Goal: Task Accomplishment & Management: Complete application form

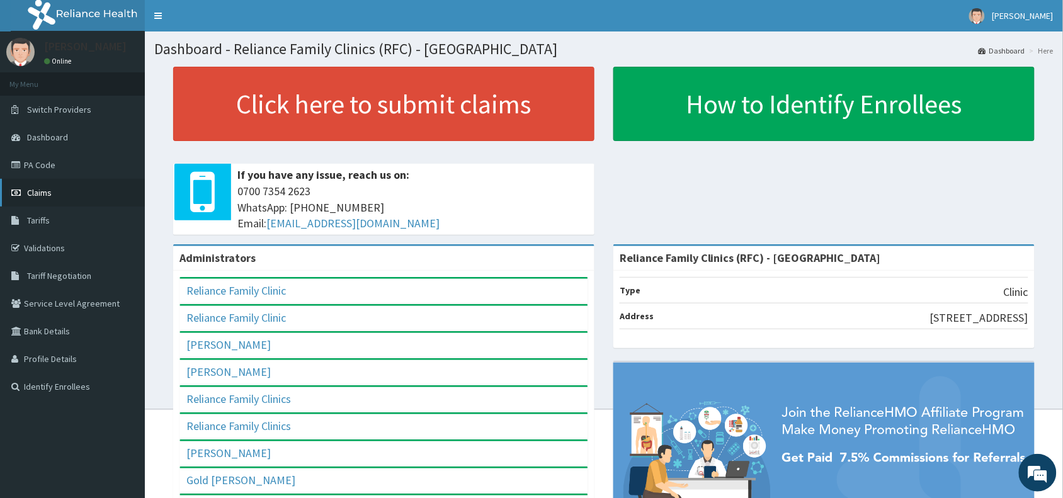
click at [37, 193] on span "Claims" at bounding box center [39, 192] width 25 height 11
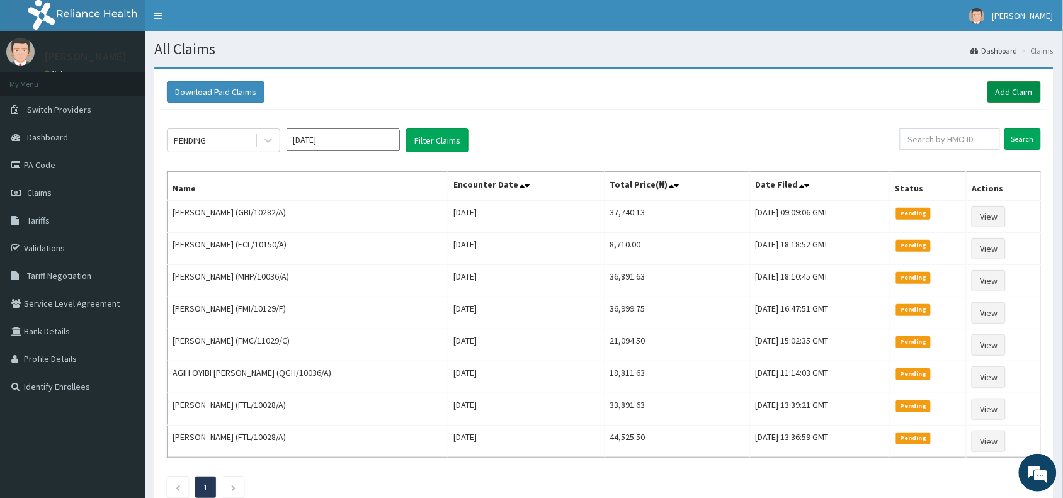
click at [1021, 93] on link "Add Claim" at bounding box center [1014, 91] width 54 height 21
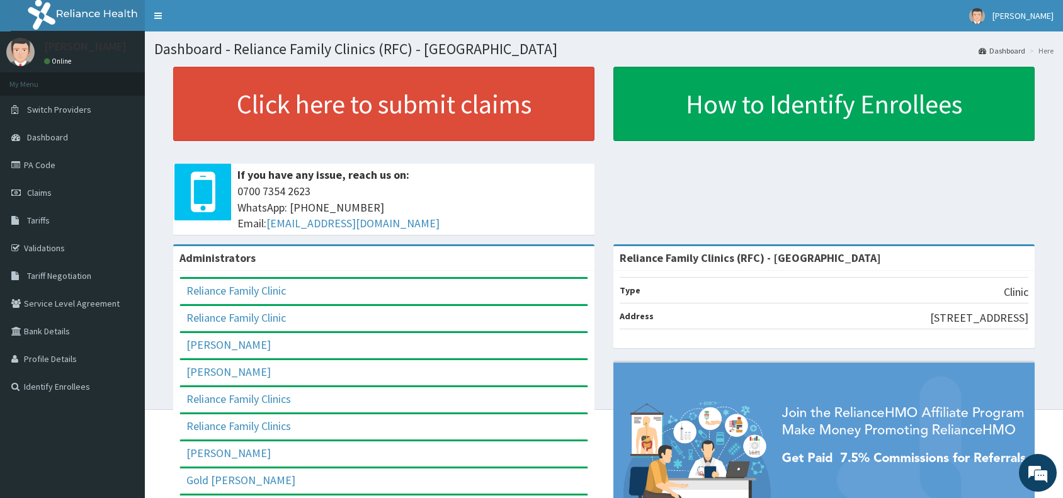
click at [41, 167] on link "PA Code" at bounding box center [72, 165] width 145 height 28
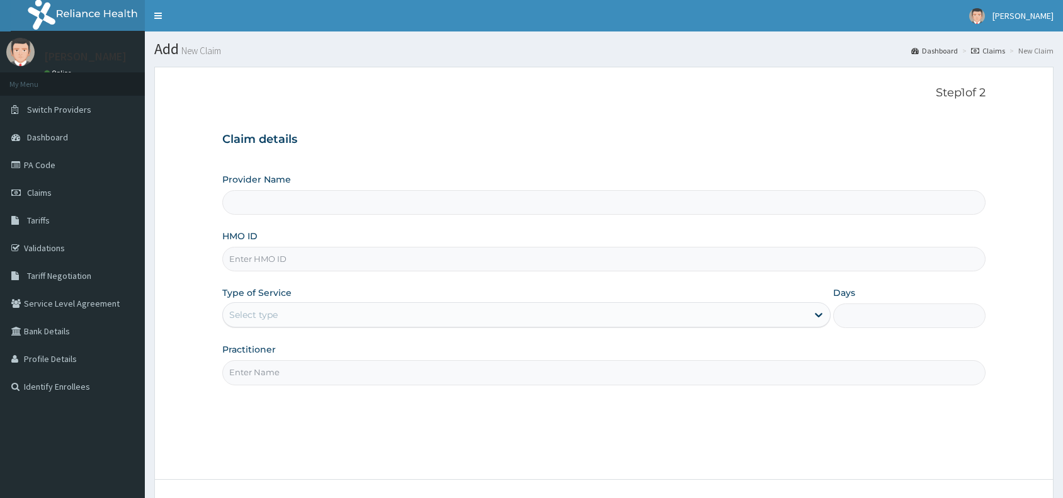
type input "Reliance Family Clinics (RFC) - [GEOGRAPHIC_DATA]"
click at [246, 258] on input "HMO ID" at bounding box center [603, 259] width 763 height 25
paste input "SHC/10001/B"
type input "SHC/10001/B"
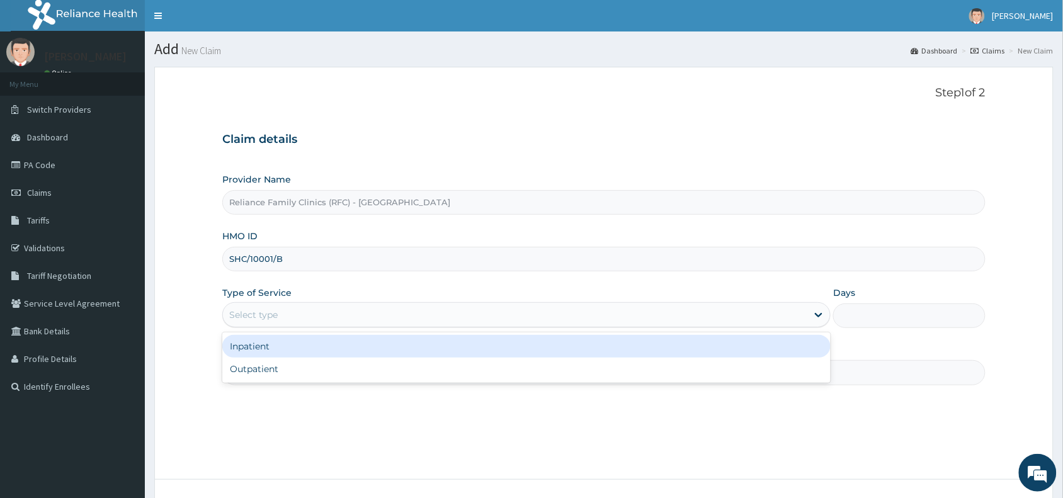
click at [252, 315] on div "Select type" at bounding box center [253, 314] width 48 height 13
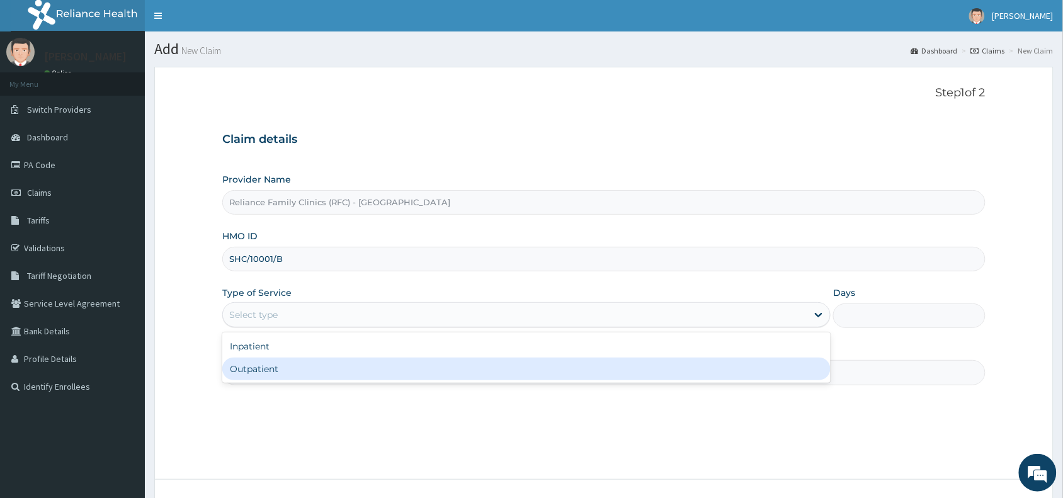
drag, startPoint x: 253, startPoint y: 375, endPoint x: 253, endPoint y: 367, distance: 7.6
click at [253, 371] on div "Outpatient" at bounding box center [526, 369] width 608 height 23
type input "1"
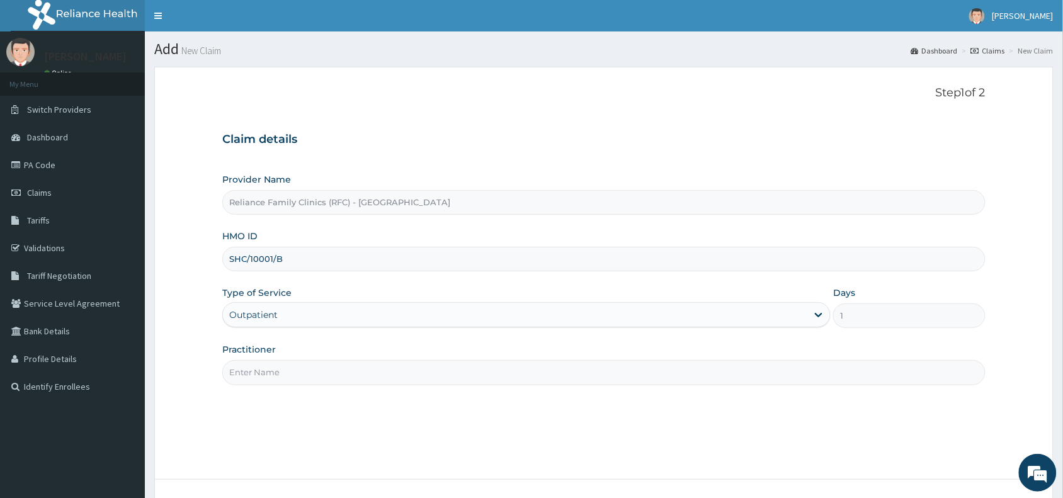
click at [252, 375] on input "Practitioner" at bounding box center [603, 372] width 763 height 25
click at [263, 368] on input "Practitioner" at bounding box center [603, 372] width 763 height 25
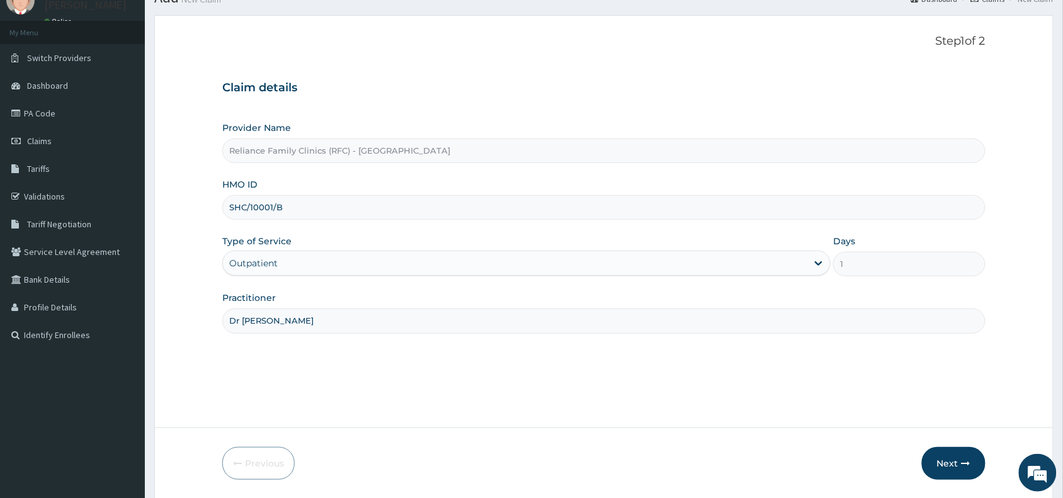
scroll to position [94, 0]
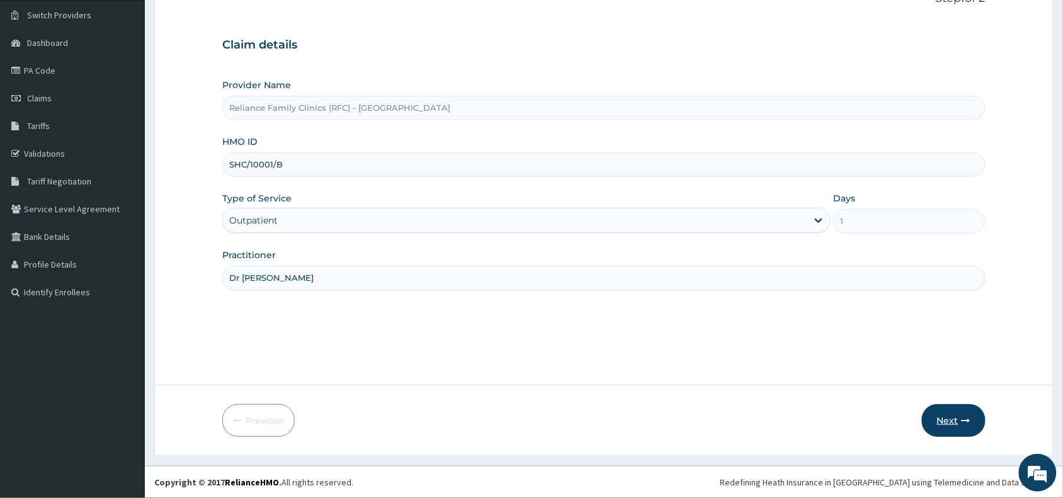
type input "Dr Wini"
click at [949, 414] on button "Next" at bounding box center [954, 420] width 64 height 33
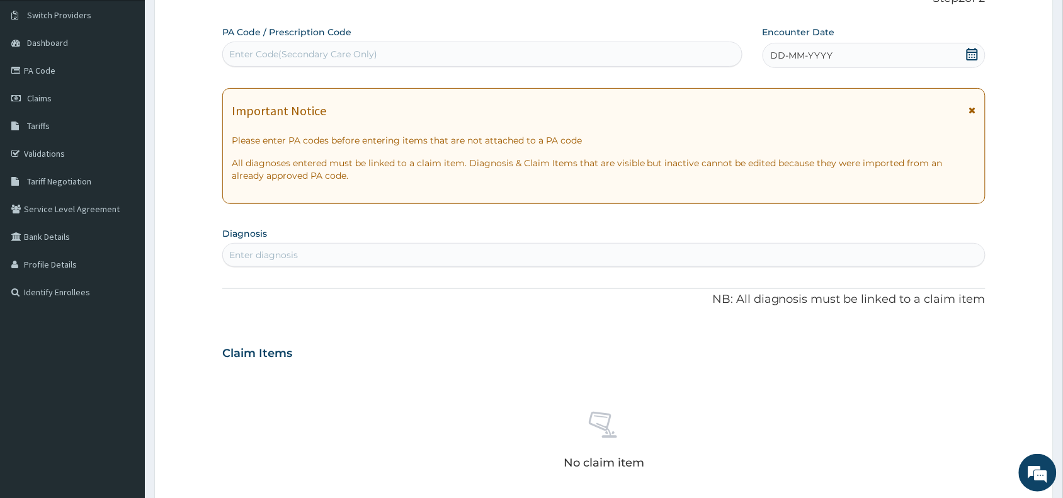
click at [855, 48] on div "DD-MM-YYYY" at bounding box center [873, 55] width 223 height 25
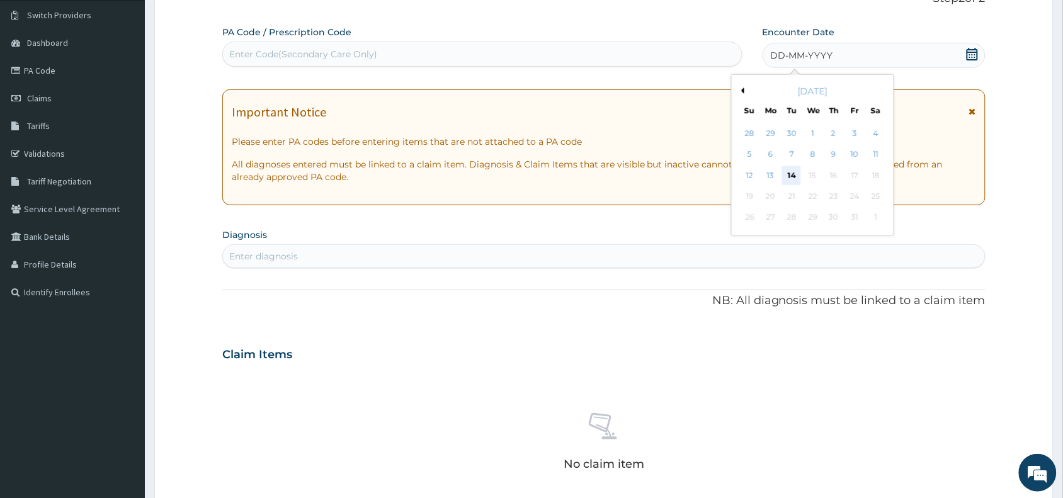
click at [788, 174] on div "14" at bounding box center [791, 175] width 19 height 19
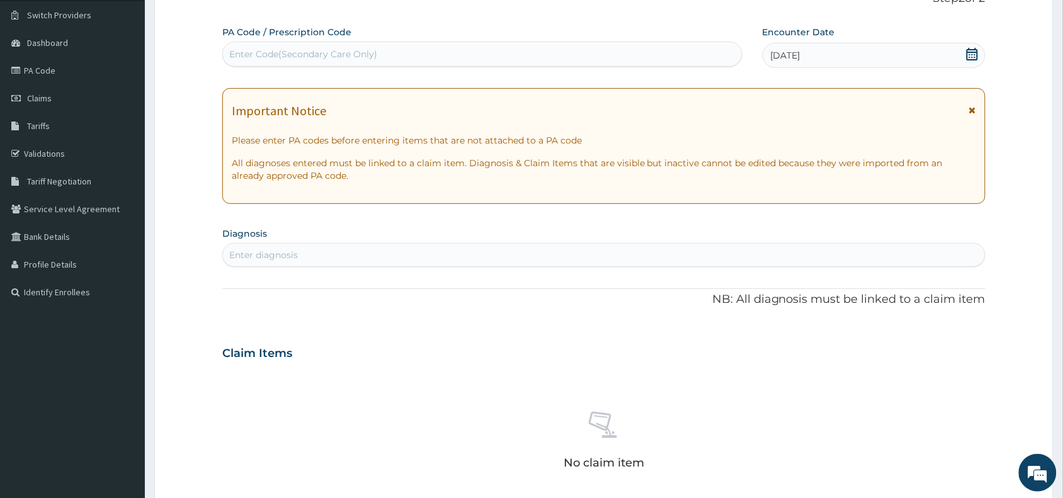
click at [236, 256] on div "Enter diagnosis" at bounding box center [263, 255] width 69 height 13
type input "adominal"
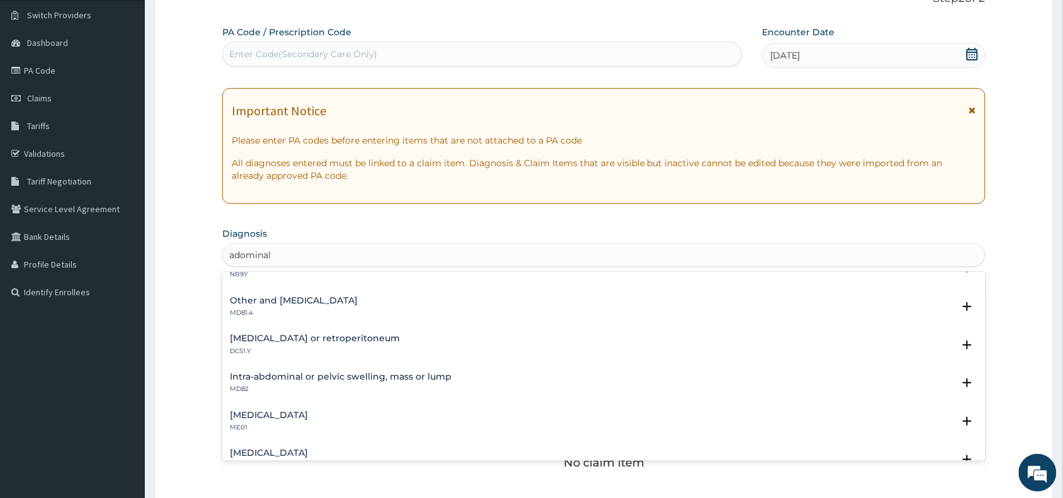
scroll to position [179, 0]
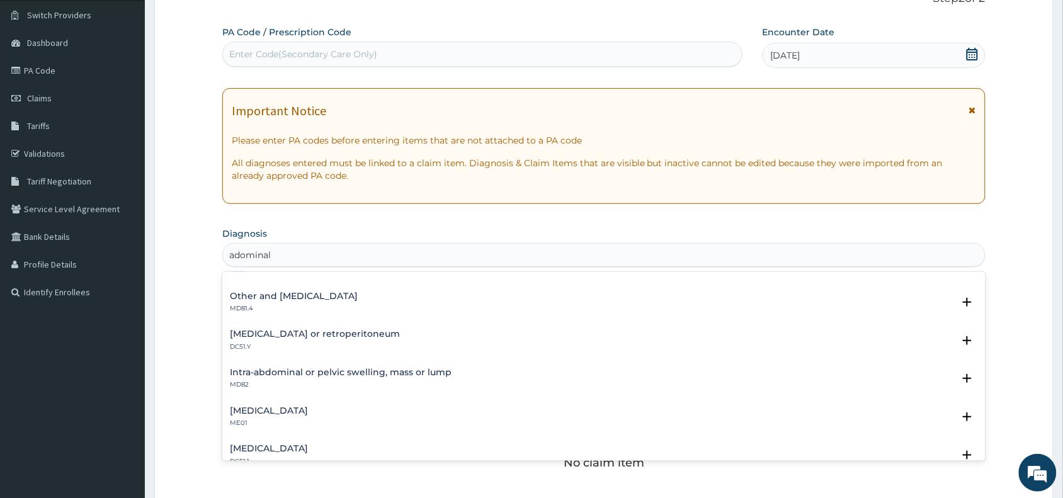
click at [273, 298] on h4 "Other and unspecified abdominal pain" at bounding box center [294, 295] width 128 height 9
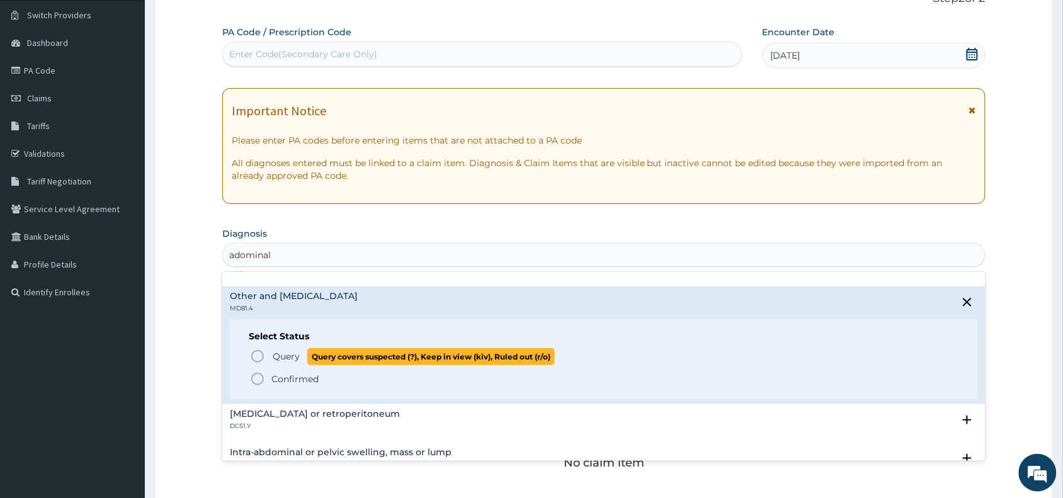
click at [258, 356] on icon "status option query" at bounding box center [257, 356] width 15 height 15
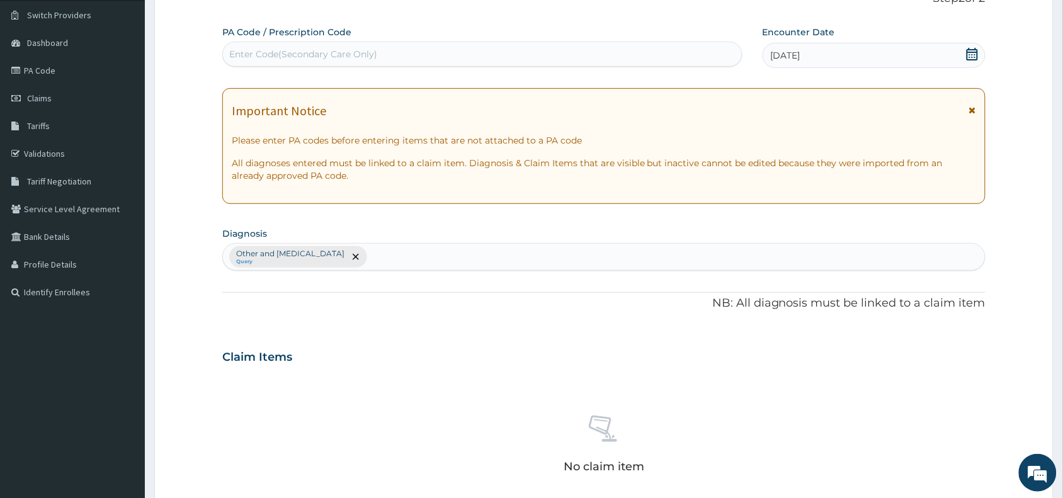
scroll to position [410, 0]
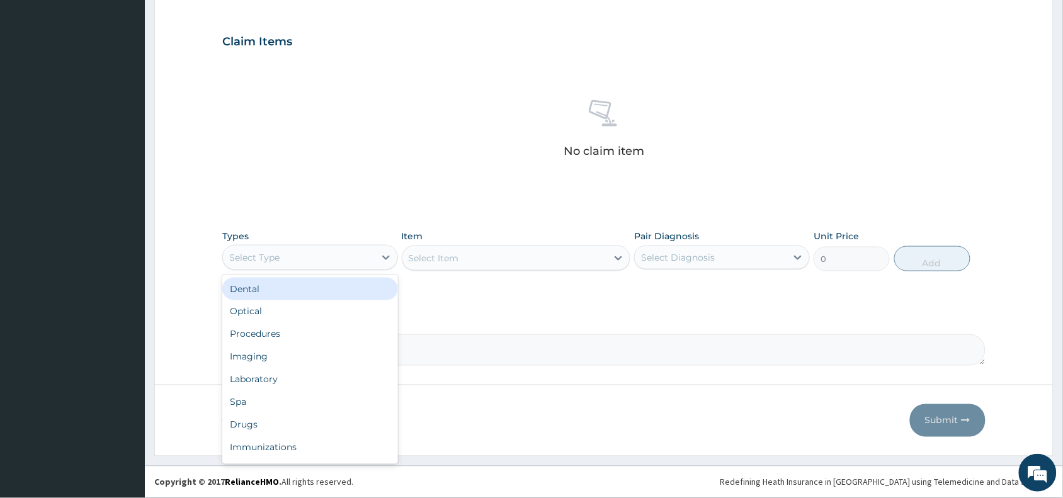
click at [317, 249] on div "Select Type" at bounding box center [299, 257] width 152 height 20
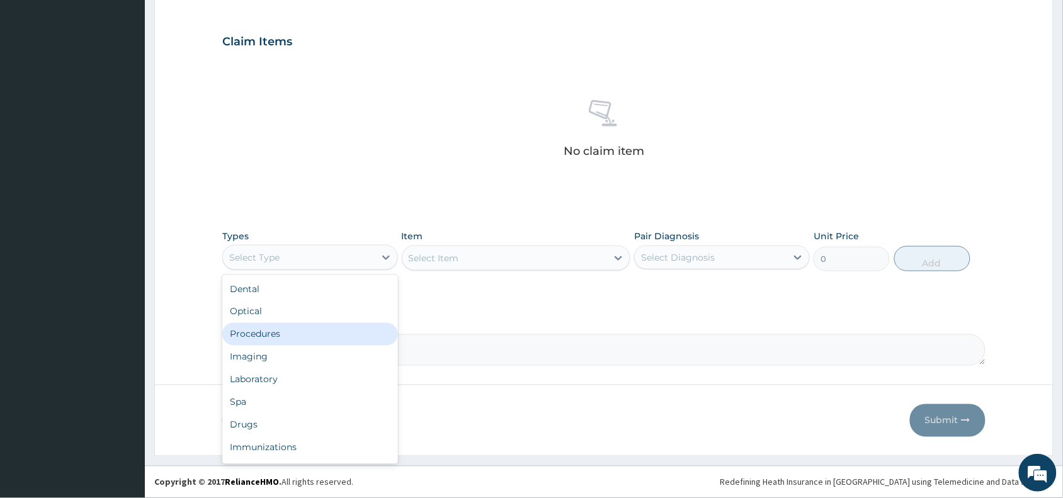
click at [268, 336] on div "Procedures" at bounding box center [310, 334] width 176 height 23
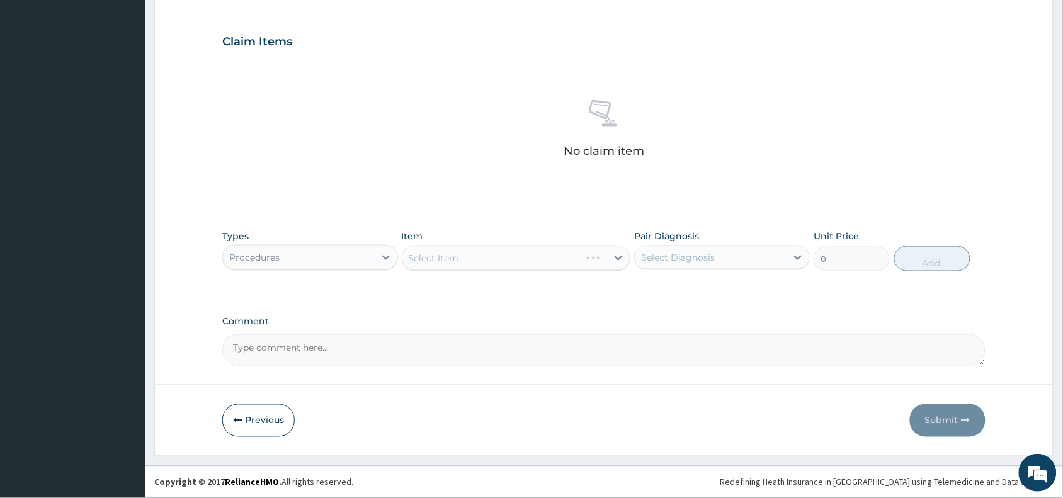
click at [551, 250] on div "Select Item" at bounding box center [516, 258] width 229 height 25
click at [507, 259] on div "Select Item" at bounding box center [516, 258] width 229 height 25
click at [516, 255] on div "Select Item" at bounding box center [516, 258] width 229 height 25
click at [521, 255] on div "Select Item" at bounding box center [504, 258] width 205 height 20
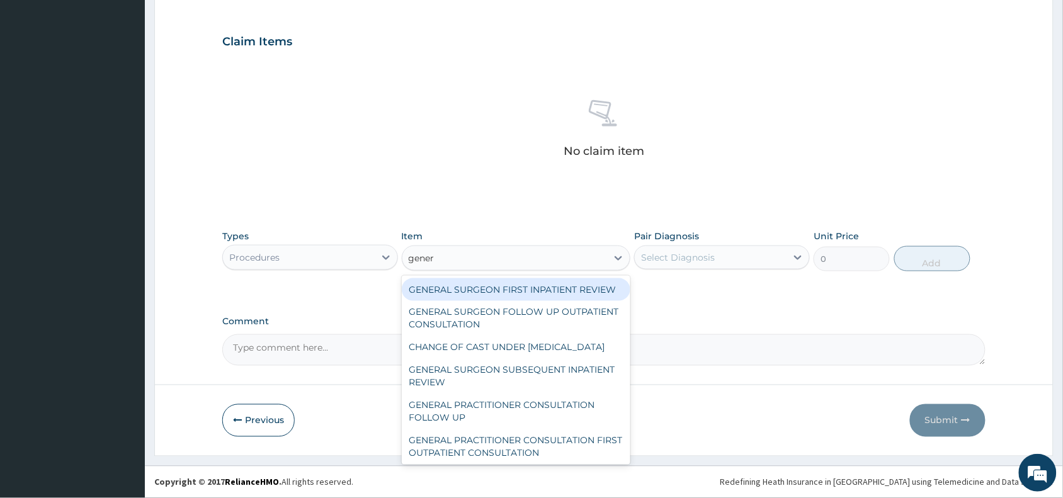
type input "genera"
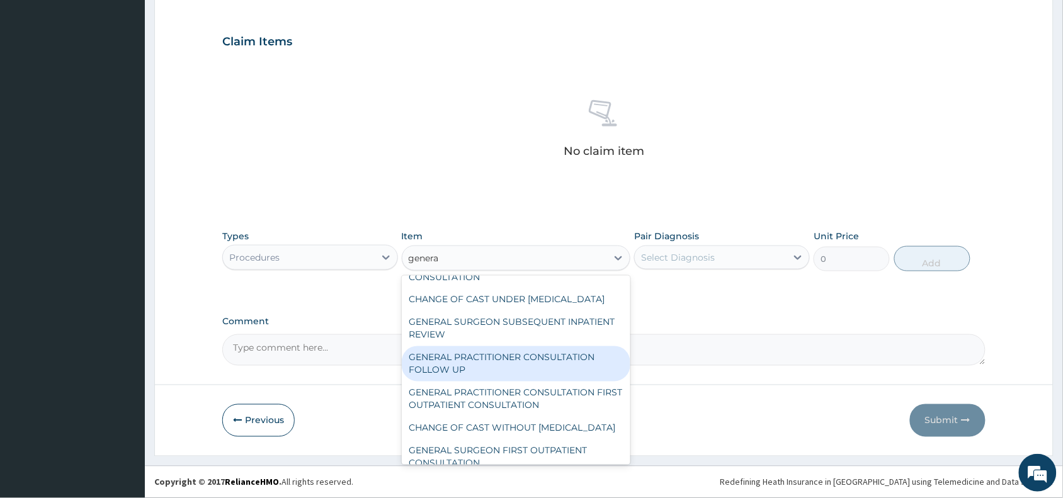
scroll to position [63, 0]
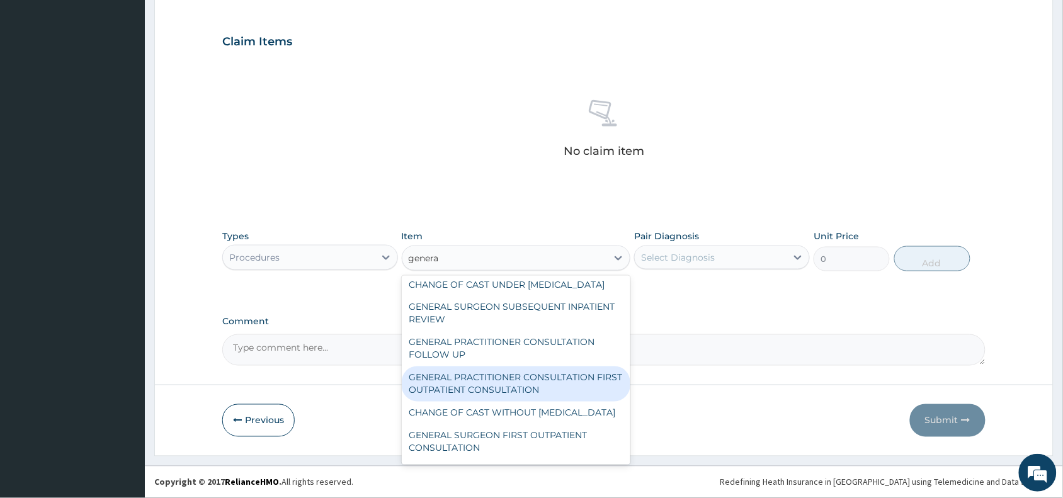
click at [508, 402] on div "GENERAL PRACTITIONER CONSULTATION FIRST OUTPATIENT CONSULTATION" at bounding box center [516, 383] width 229 height 35
type input "3370.125"
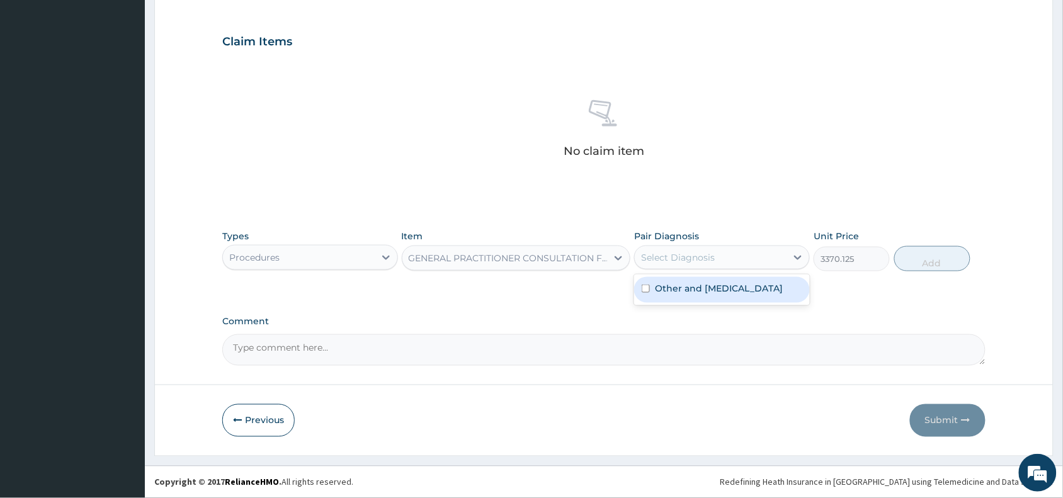
click at [713, 251] on div "Select Diagnosis" at bounding box center [678, 257] width 74 height 13
click at [704, 293] on label "Other and unspecified abdominal pain" at bounding box center [719, 288] width 128 height 13
checkbox input "true"
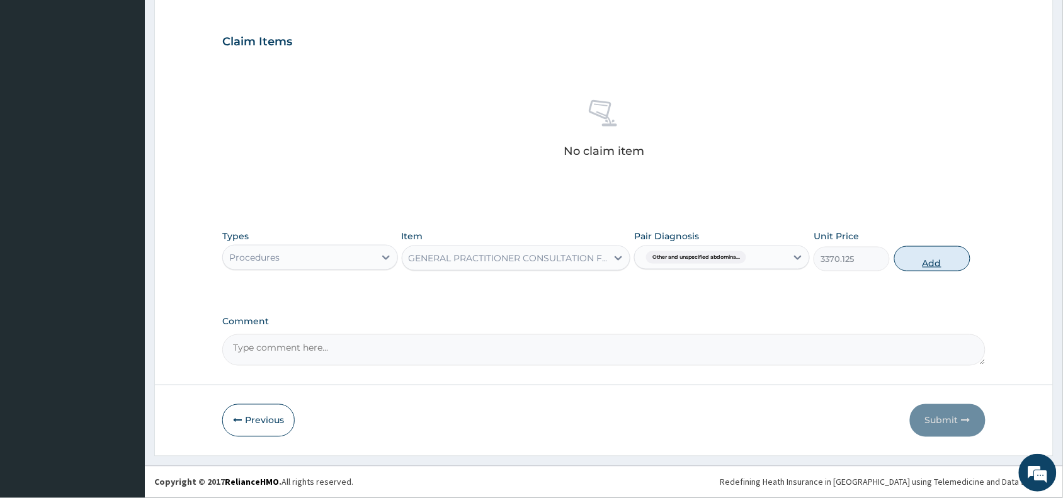
click at [933, 262] on button "Add" at bounding box center [932, 258] width 76 height 25
type input "0"
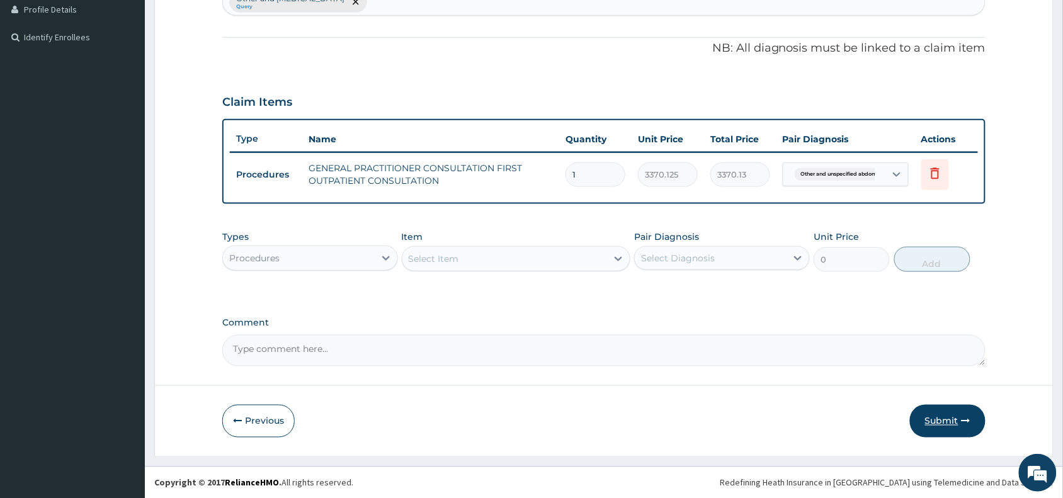
click at [938, 416] on button "Submit" at bounding box center [948, 421] width 76 height 33
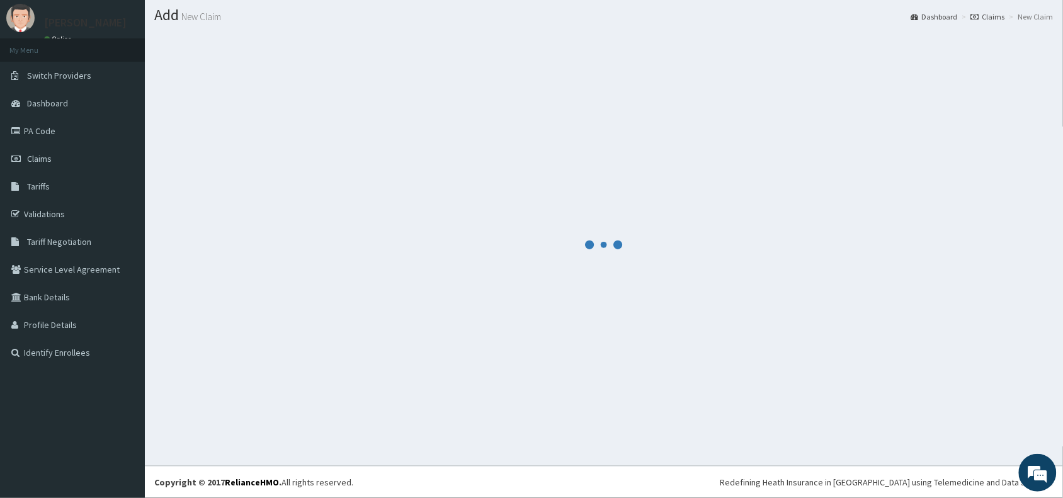
scroll to position [33, 0]
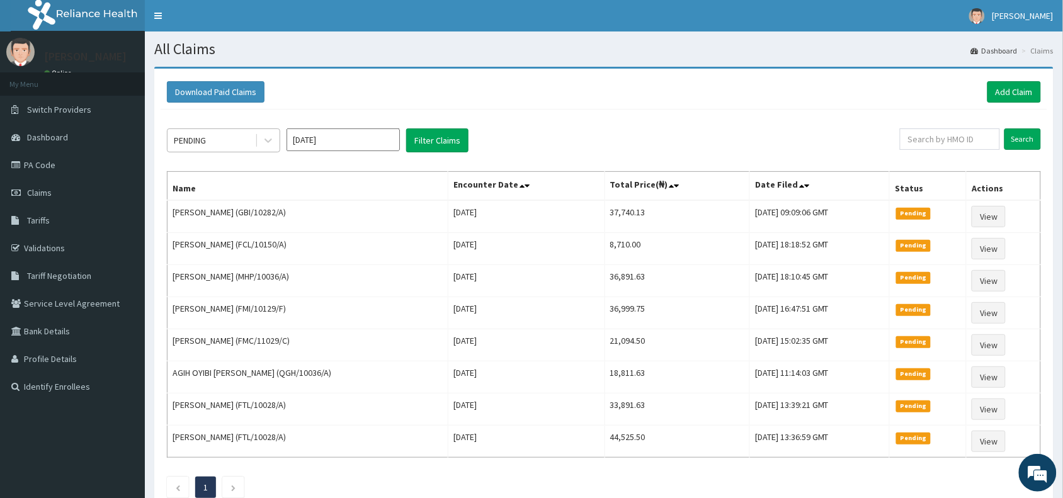
click at [212, 142] on div "PENDING" at bounding box center [211, 140] width 88 height 20
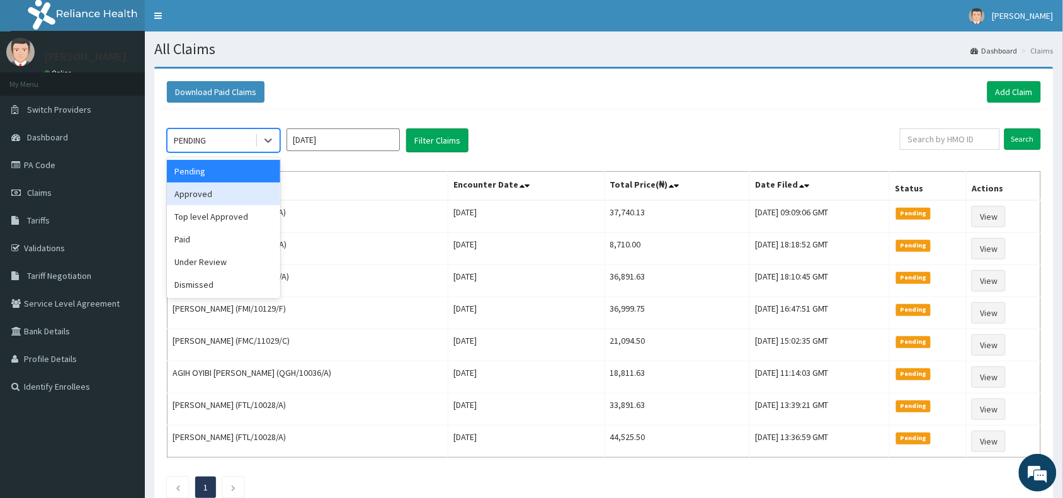
click at [212, 190] on div "Approved" at bounding box center [223, 194] width 113 height 23
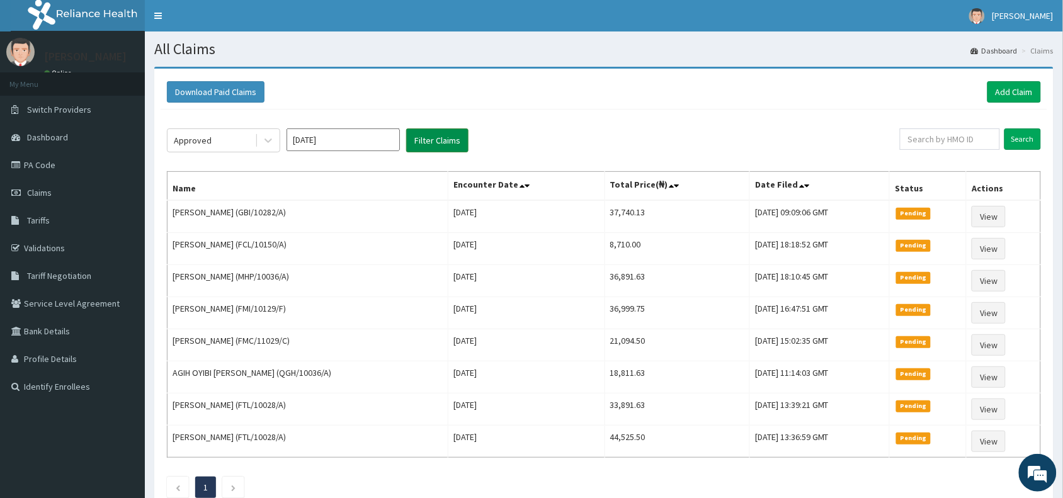
click at [438, 139] on button "Filter Claims" at bounding box center [437, 140] width 62 height 24
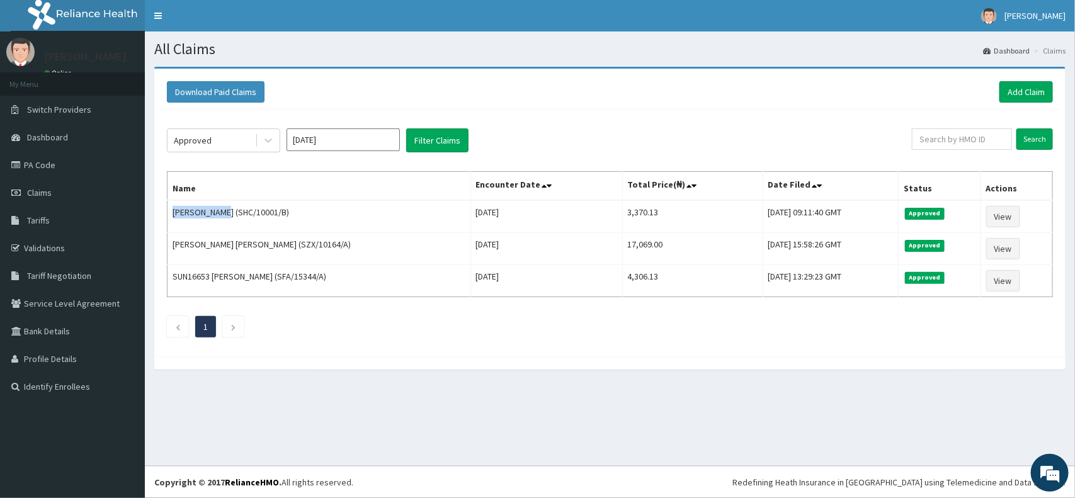
drag, startPoint x: 220, startPoint y: 213, endPoint x: 166, endPoint y: 215, distance: 54.8
click at [171, 215] on td "[PERSON_NAME] (SHC/10001/B)" at bounding box center [318, 216] width 303 height 33
copy td "[PERSON_NAME]"
click at [1021, 88] on link "Add Claim" at bounding box center [1026, 91] width 54 height 21
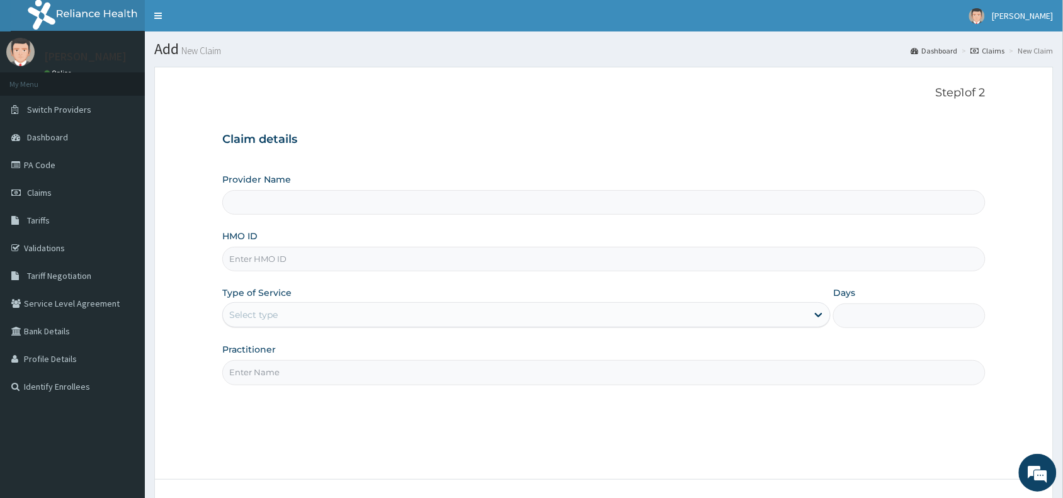
type input "MUD/10024/A"
type input "Reliance Family Clinics (RFC) - Abuja"
type input "MUD/10024/A"
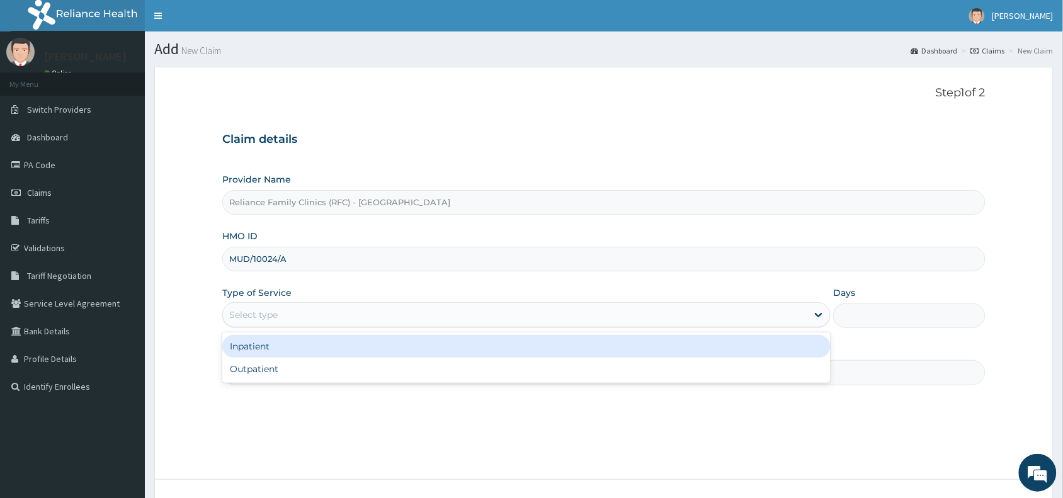
click at [258, 316] on div "Select type" at bounding box center [253, 314] width 48 height 13
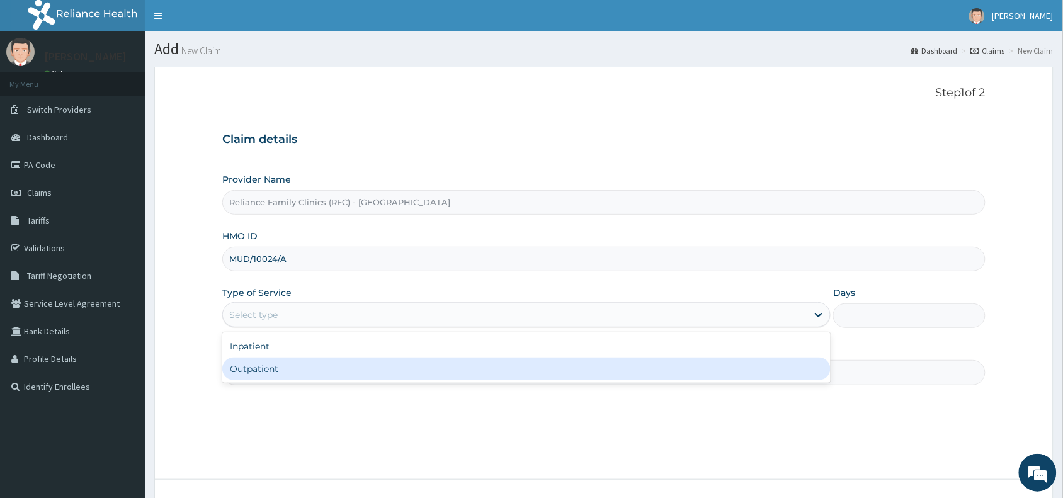
click at [247, 372] on div "Outpatient" at bounding box center [526, 369] width 608 height 23
type input "1"
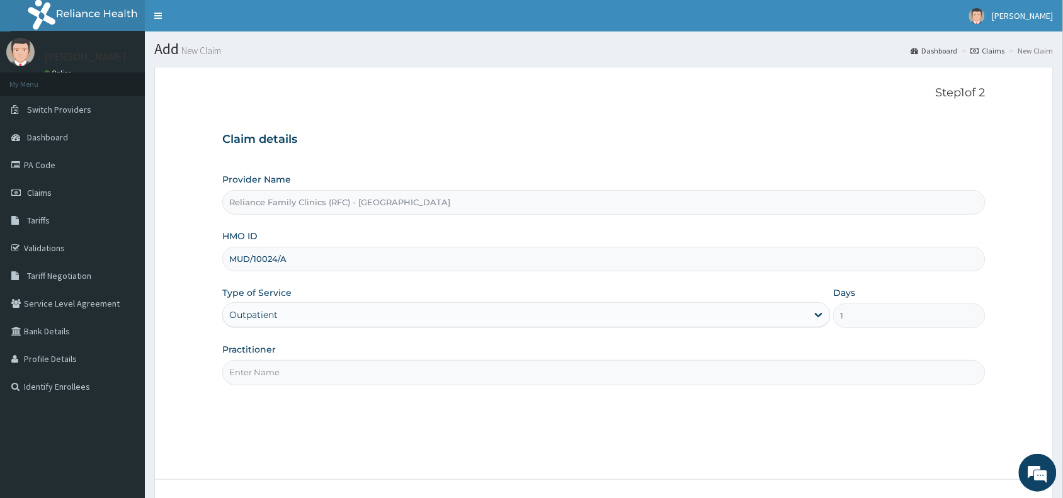
click at [257, 372] on input "Practitioner" at bounding box center [603, 372] width 763 height 25
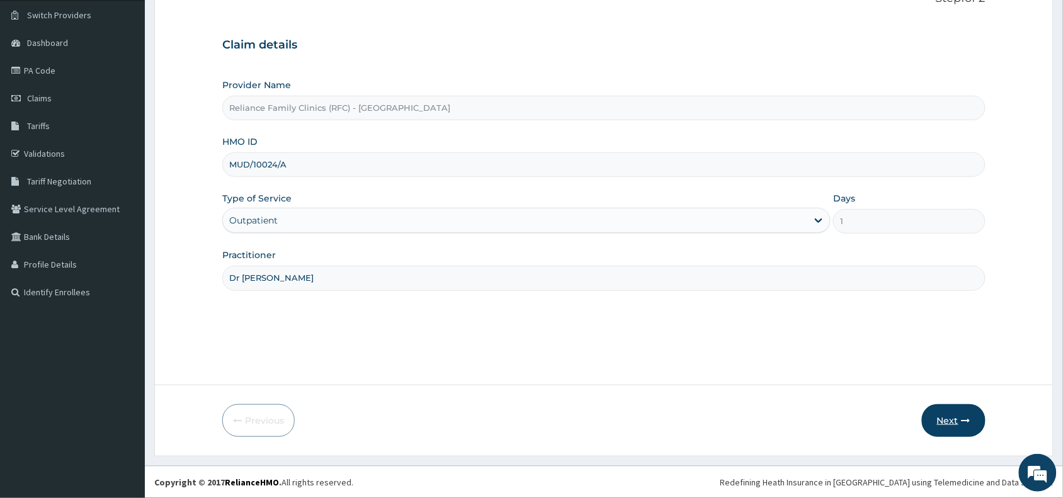
type input "Dr Wini"
click at [953, 414] on button "Next" at bounding box center [954, 420] width 64 height 33
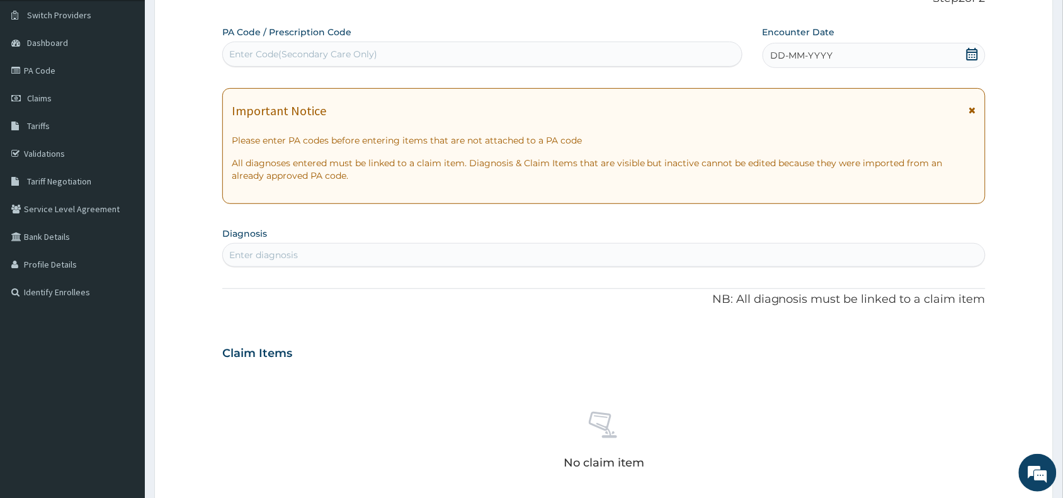
click at [864, 54] on div "DD-MM-YYYY" at bounding box center [873, 55] width 223 height 25
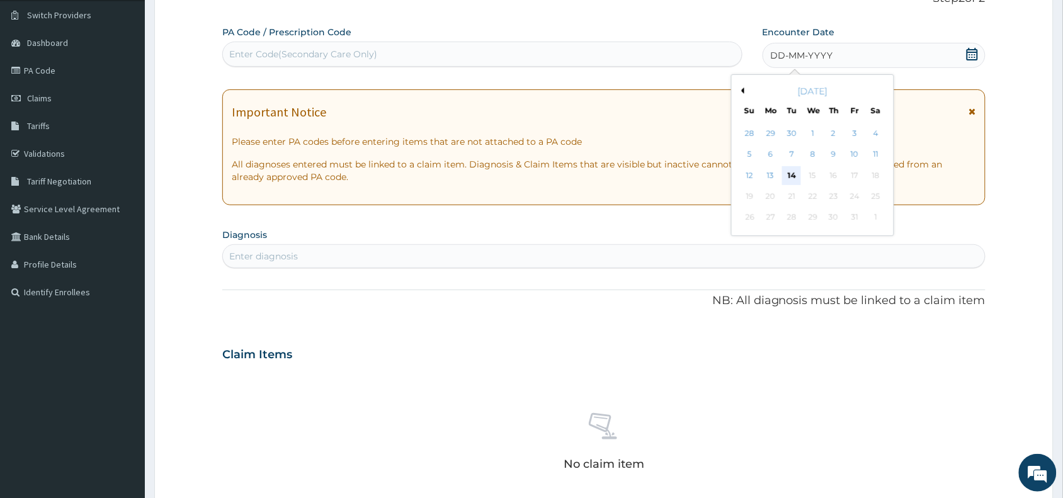
click at [786, 174] on div "14" at bounding box center [791, 175] width 19 height 19
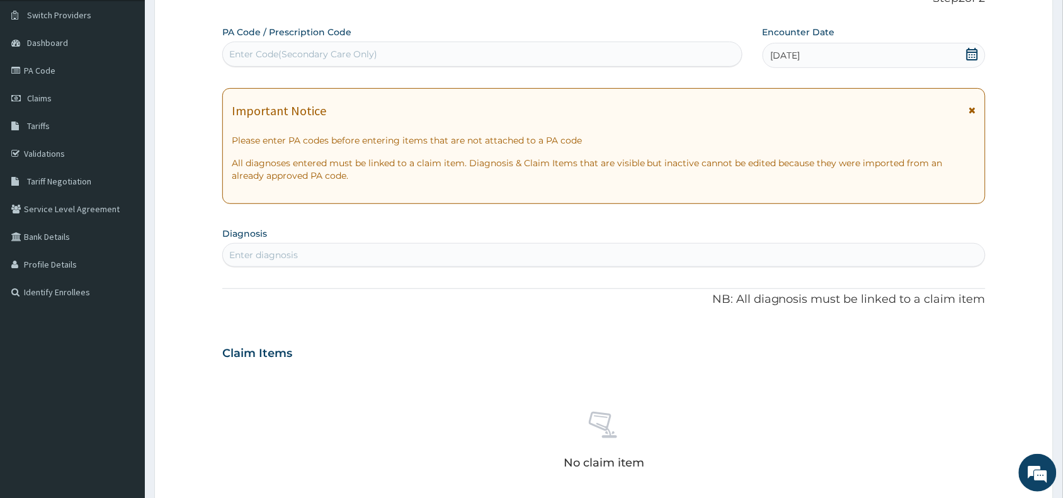
click at [255, 256] on div "Enter diagnosis" at bounding box center [263, 255] width 69 height 13
type input "gastro"
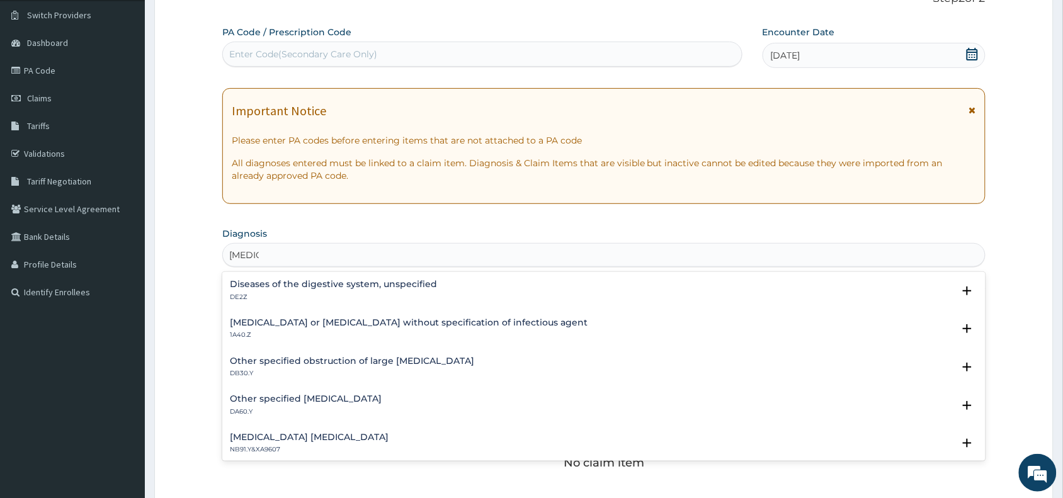
click at [286, 395] on h4 "Other specified gastric ulcer" at bounding box center [306, 398] width 152 height 9
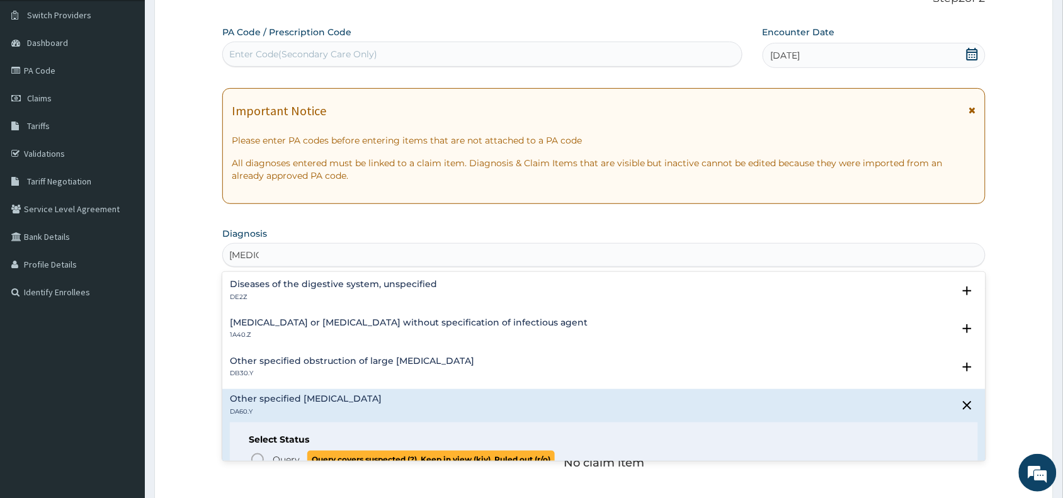
drag, startPoint x: 257, startPoint y: 457, endPoint x: 379, endPoint y: 395, distance: 136.8
click at [258, 457] on icon "status option query" at bounding box center [257, 459] width 15 height 15
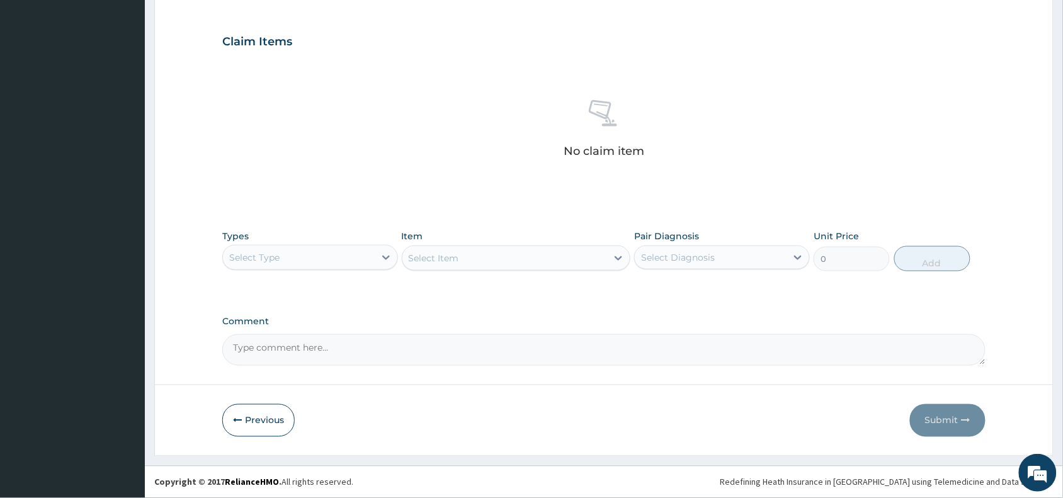
scroll to position [406, 0]
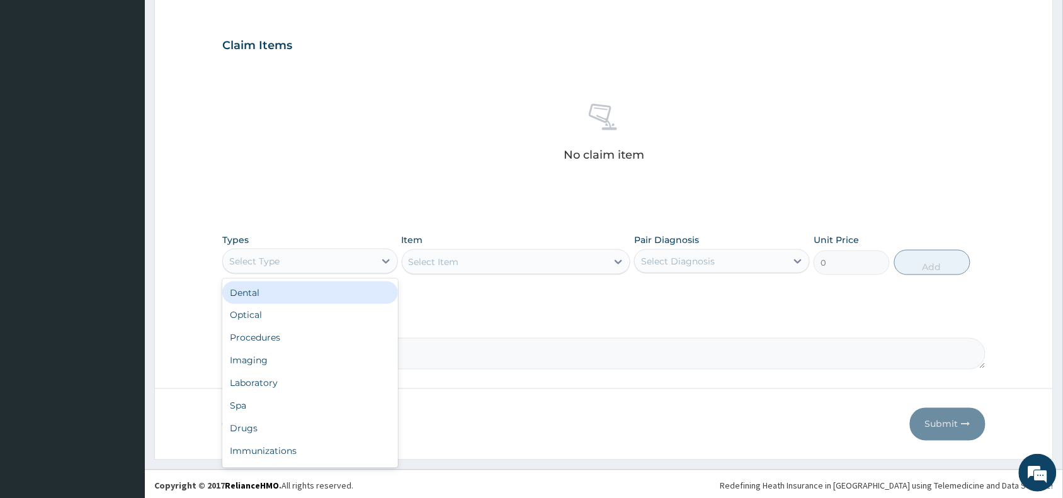
click at [282, 255] on div "Select Type" at bounding box center [299, 261] width 152 height 20
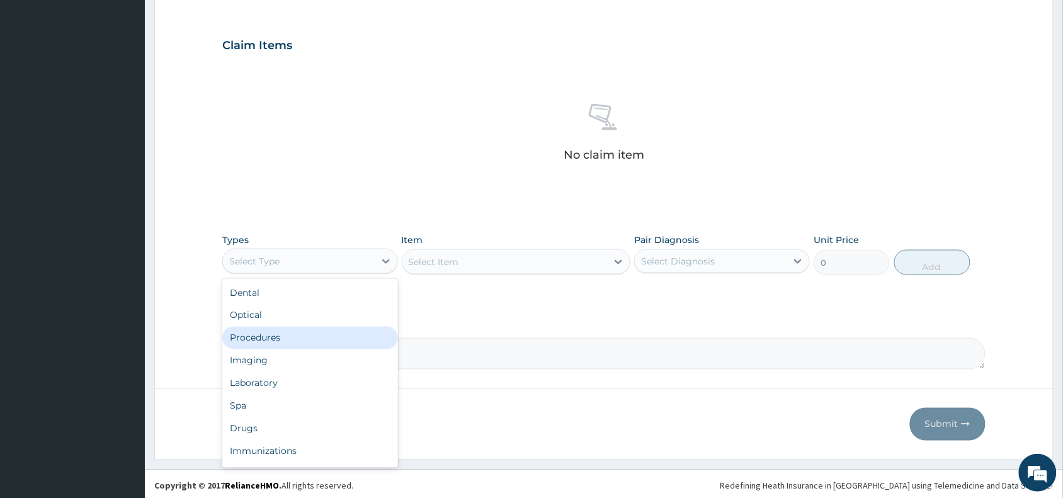
click at [250, 339] on div "Procedures" at bounding box center [310, 338] width 176 height 23
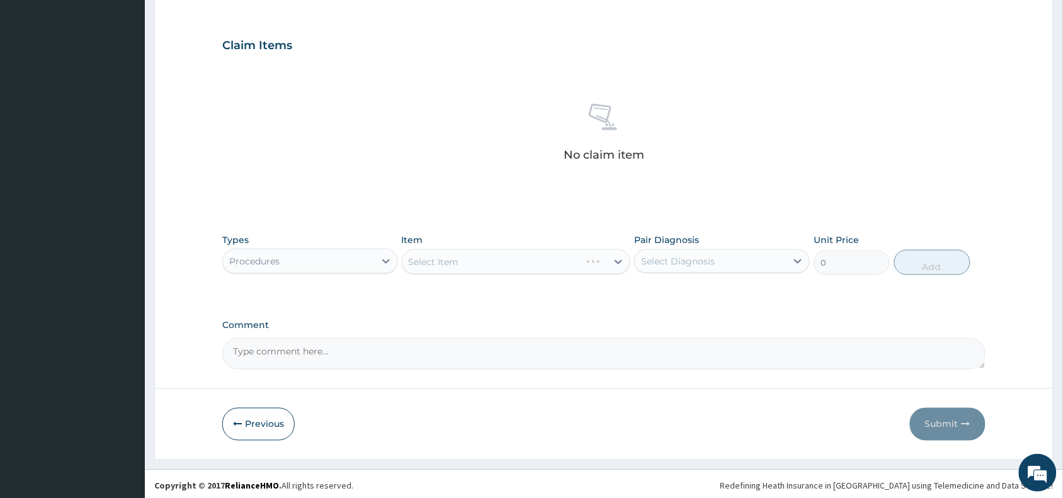
click at [469, 263] on div "Select Item" at bounding box center [516, 261] width 229 height 25
click at [487, 257] on div "Select Item" at bounding box center [516, 261] width 229 height 25
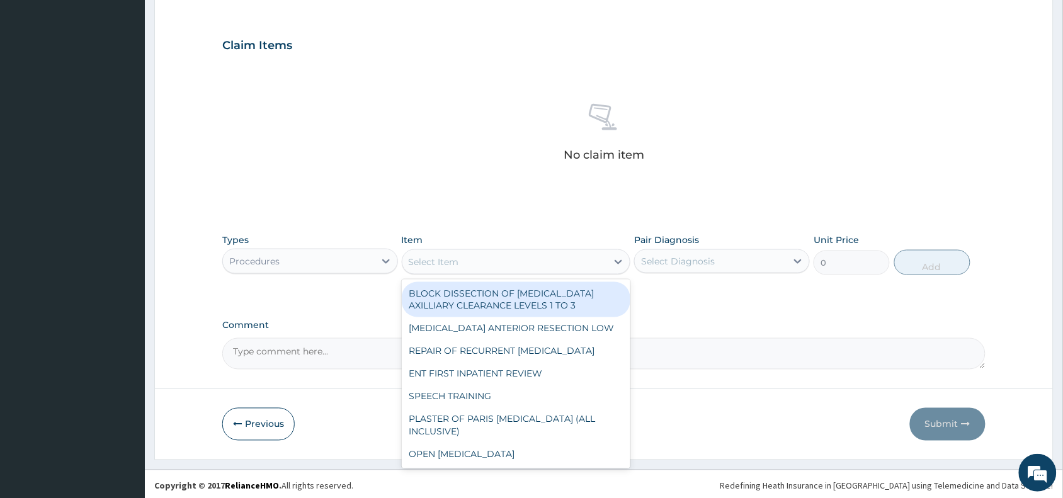
click at [444, 264] on div "Select Item" at bounding box center [434, 262] width 50 height 13
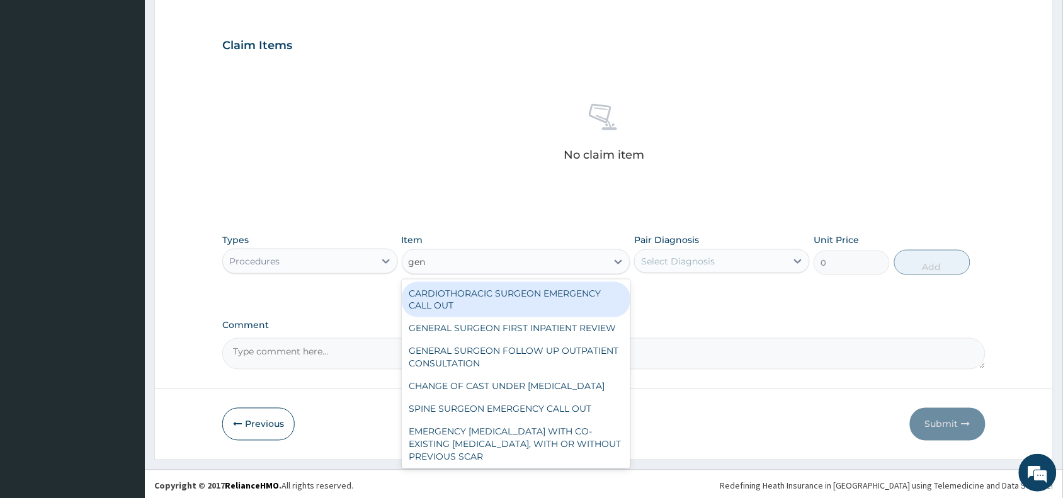
type input "gene"
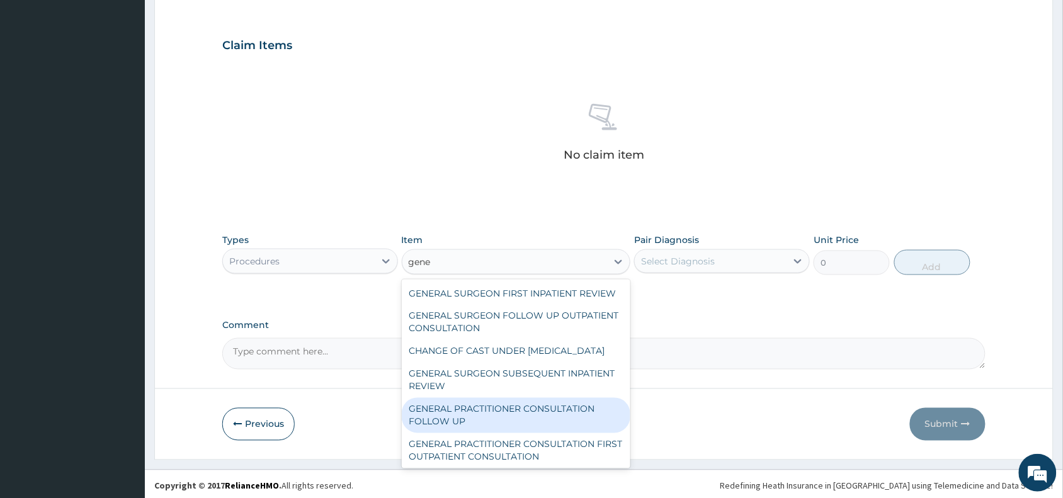
scroll to position [156, 0]
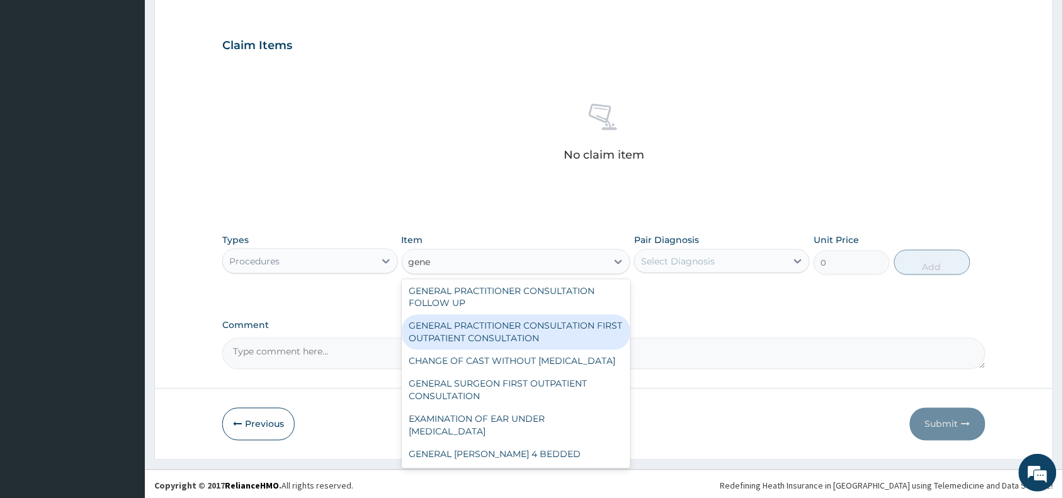
click at [521, 320] on div "GENERAL PRACTITIONER CONSULTATION FIRST OUTPATIENT CONSULTATION" at bounding box center [516, 332] width 229 height 35
type input "3370.125"
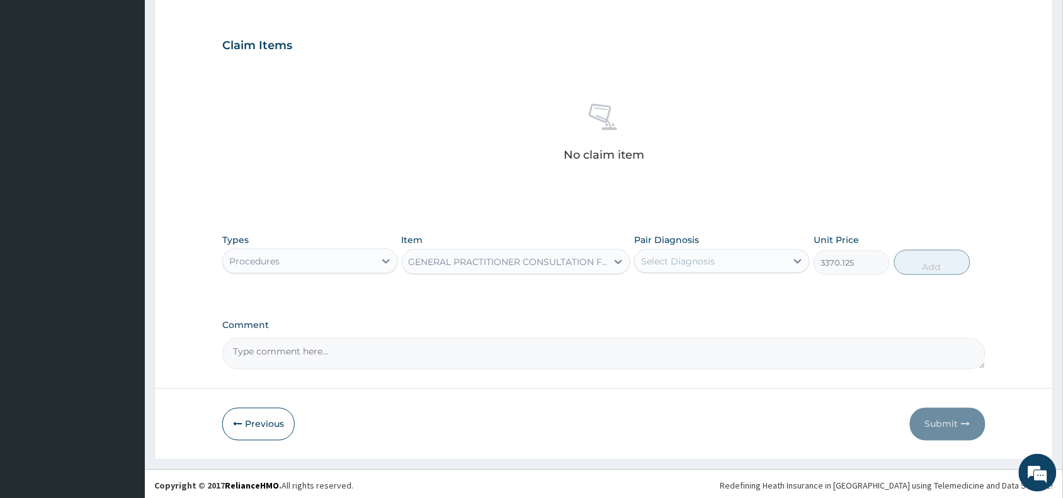
click at [663, 258] on div "Select Diagnosis" at bounding box center [678, 261] width 74 height 13
click at [681, 291] on label "Other specified gastric ulcer" at bounding box center [728, 298] width 147 height 25
checkbox input "true"
click at [914, 263] on button "Add" at bounding box center [932, 262] width 76 height 25
type input "0"
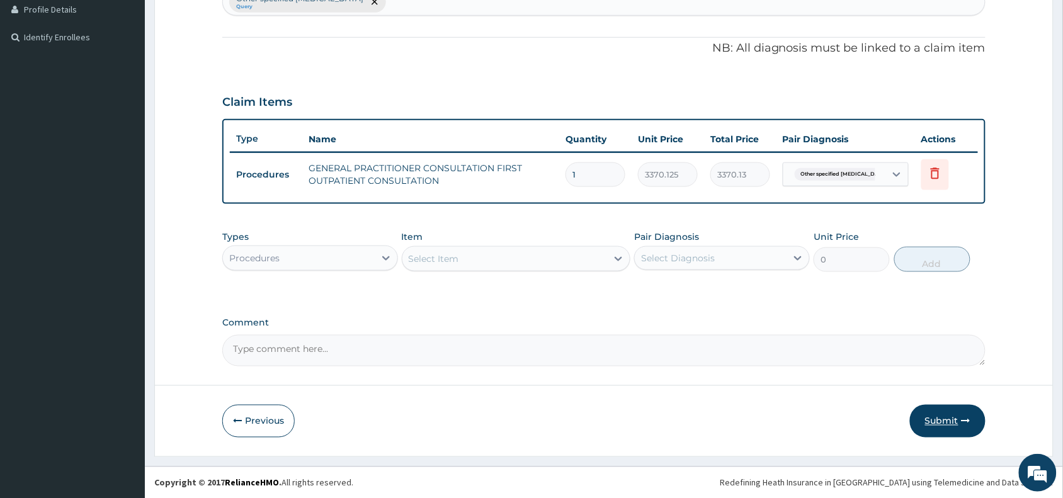
click at [942, 419] on button "Submit" at bounding box center [948, 421] width 76 height 33
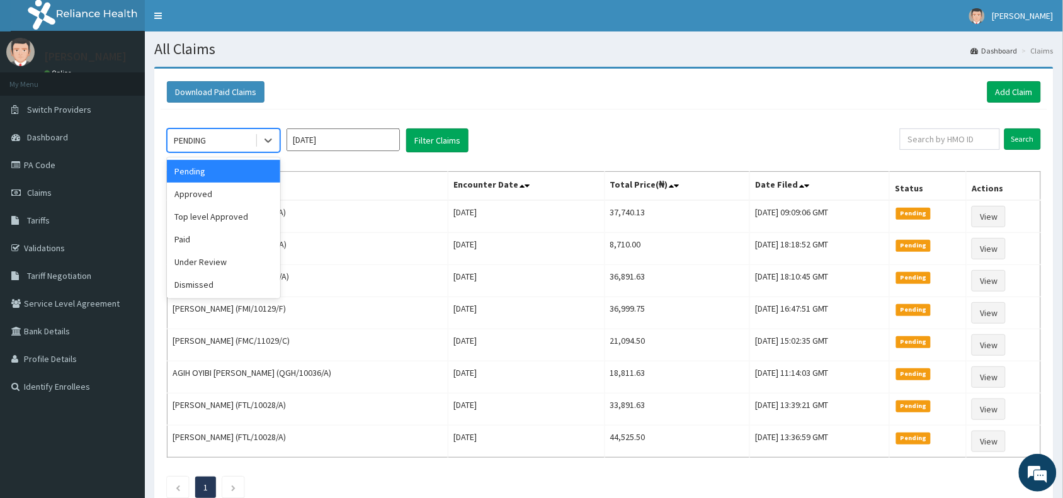
click at [233, 134] on div "PENDING" at bounding box center [211, 140] width 88 height 20
click at [205, 193] on div "Approved" at bounding box center [223, 194] width 113 height 23
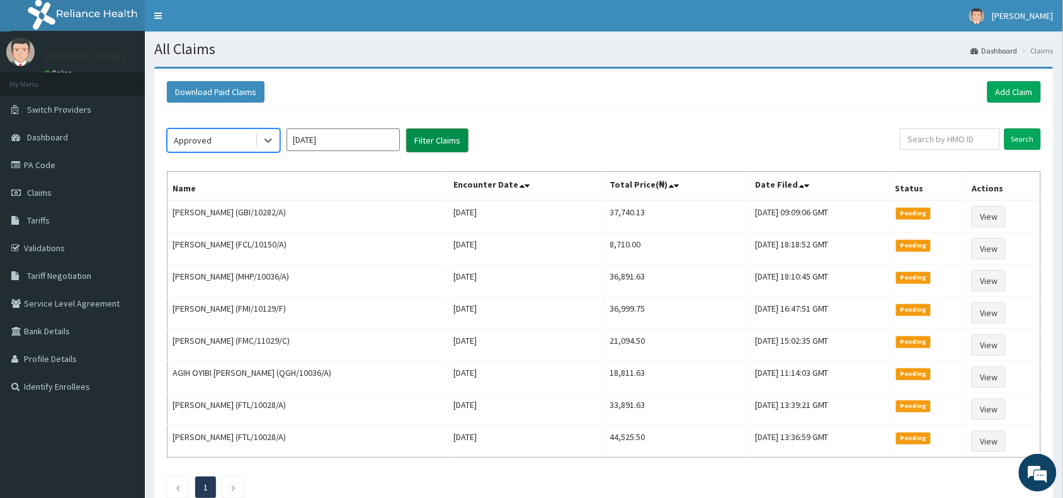
click at [445, 142] on button "Filter Claims" at bounding box center [437, 140] width 62 height 24
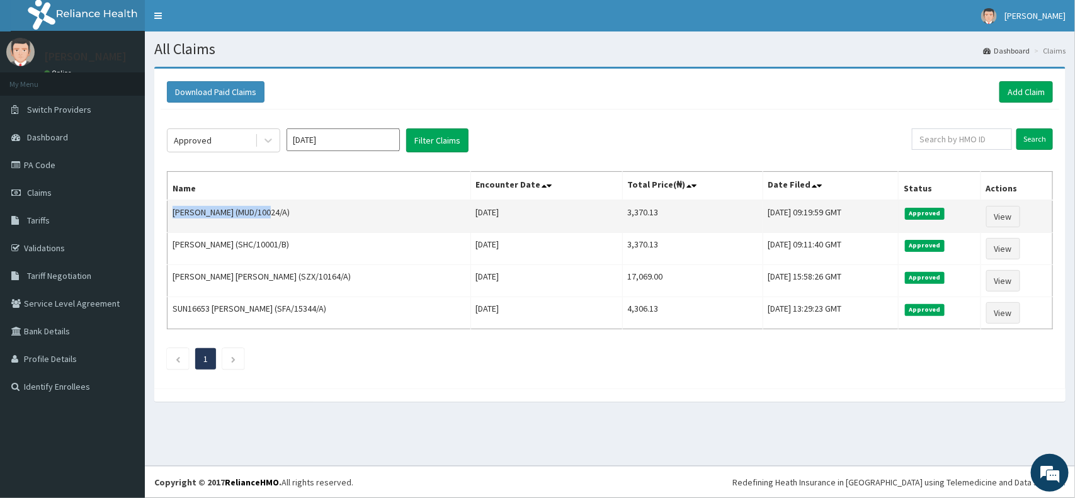
drag, startPoint x: 260, startPoint y: 214, endPoint x: 172, endPoint y: 225, distance: 88.8
click at [172, 225] on td "[PERSON_NAME] (MUD/10024/A)" at bounding box center [318, 216] width 303 height 33
copy td "[PERSON_NAME]"
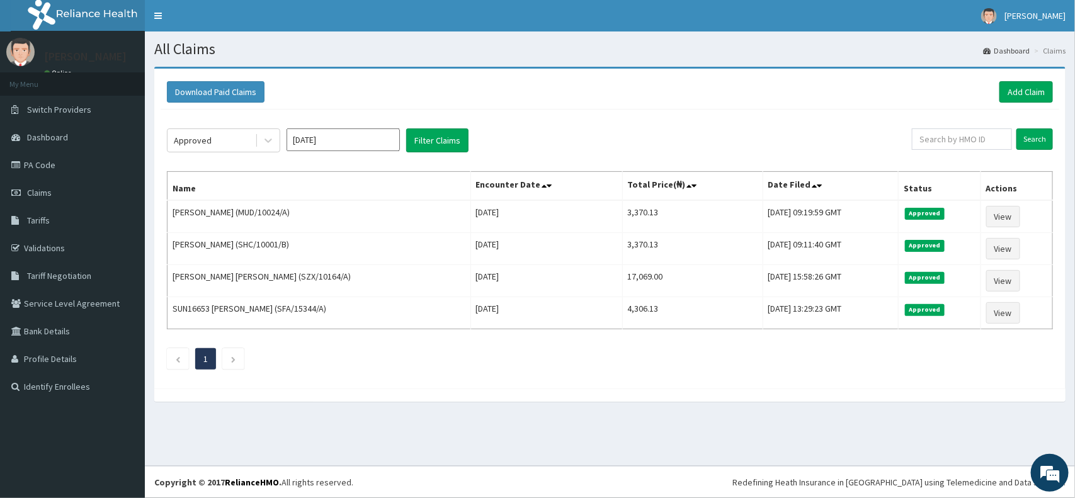
click at [410, 74] on div "Download Paid Claims Add Claim × Note you can only download claims within a max…" at bounding box center [609, 229] width 911 height 320
